Goal: Task Accomplishment & Management: Use online tool/utility

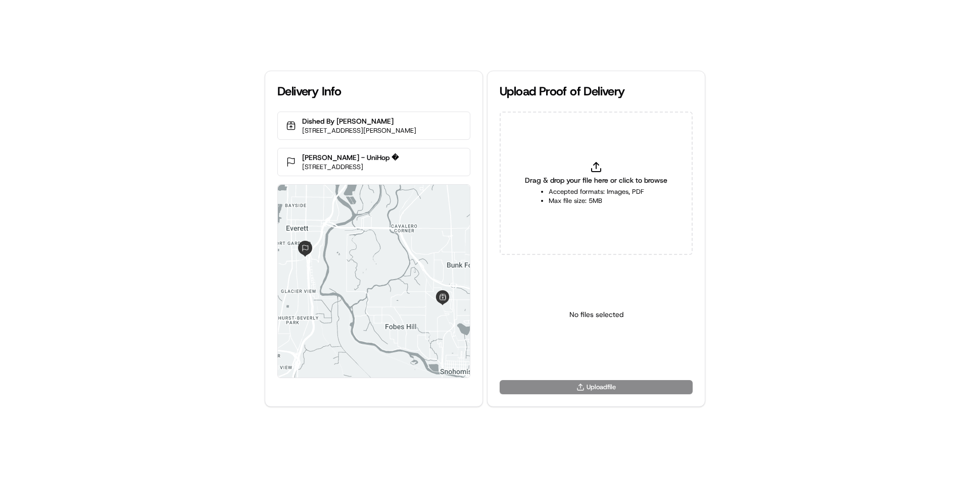
click at [565, 176] on span "Drag & drop your file here or click to browse" at bounding box center [596, 180] width 142 height 10
type input "C:\fakepath\1436ccb87fc34e91b6cedfd796ac123d.jpeg"
click at [599, 356] on html "Delivery Info Dished By Rachel 2701 Bickford Ave, Snohomish, WA 98290, USA Sand…" at bounding box center [485, 238] width 970 height 477
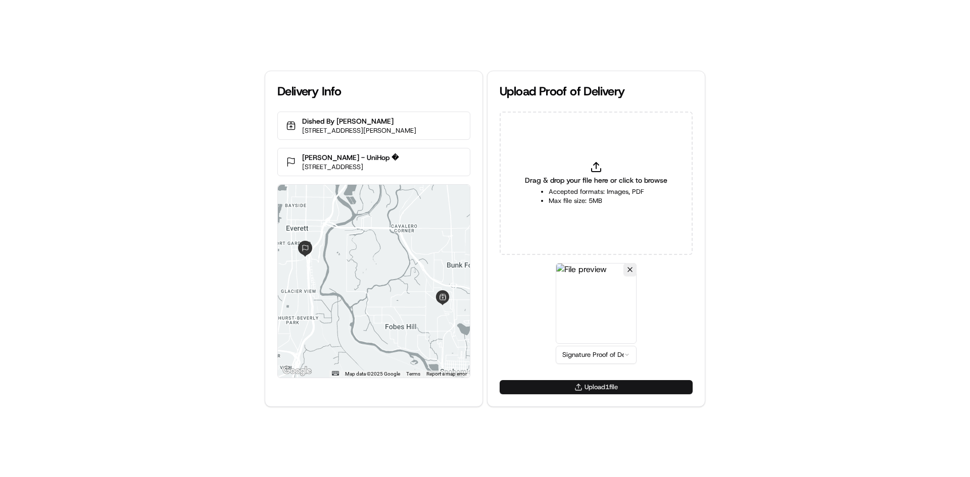
click at [616, 391] on button "Upload 1 file" at bounding box center [596, 387] width 193 height 14
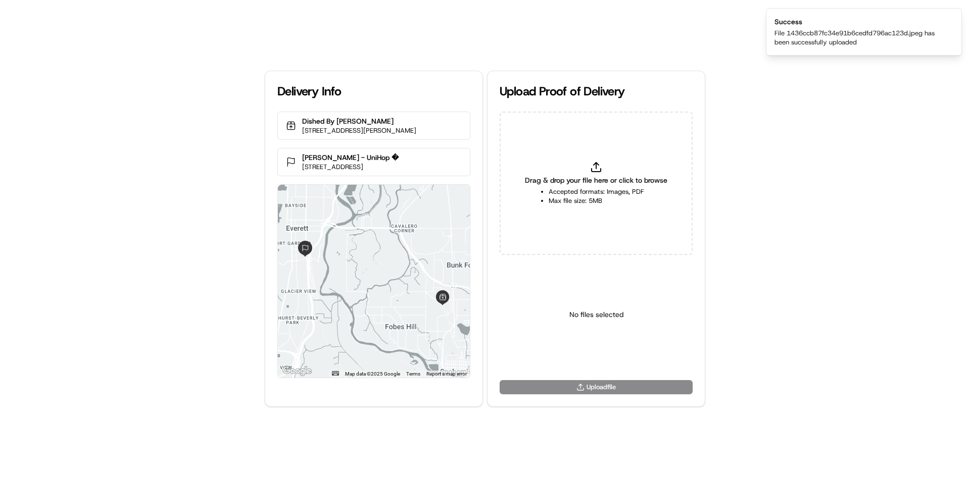
click at [900, 169] on div "Delivery Info Dished By Rachel 2701 Bickford Ave, Snohomish, WA 98290, USA Sand…" at bounding box center [485, 238] width 970 height 477
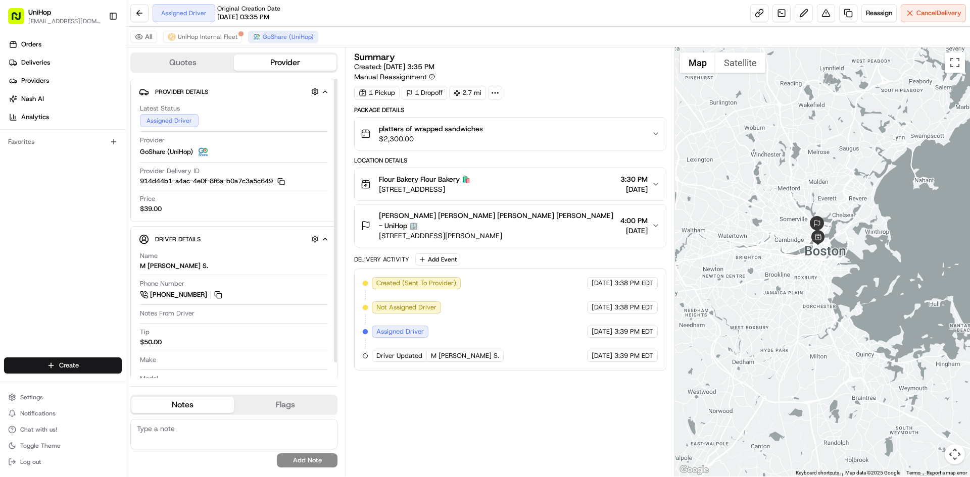
drag, startPoint x: 69, startPoint y: 247, endPoint x: 91, endPoint y: 185, distance: 65.7
click at [69, 246] on div "Orders Deliveries Providers Nash AI Analytics Favorites" at bounding box center [63, 197] width 126 height 331
